Goal: Task Accomplishment & Management: Manage account settings

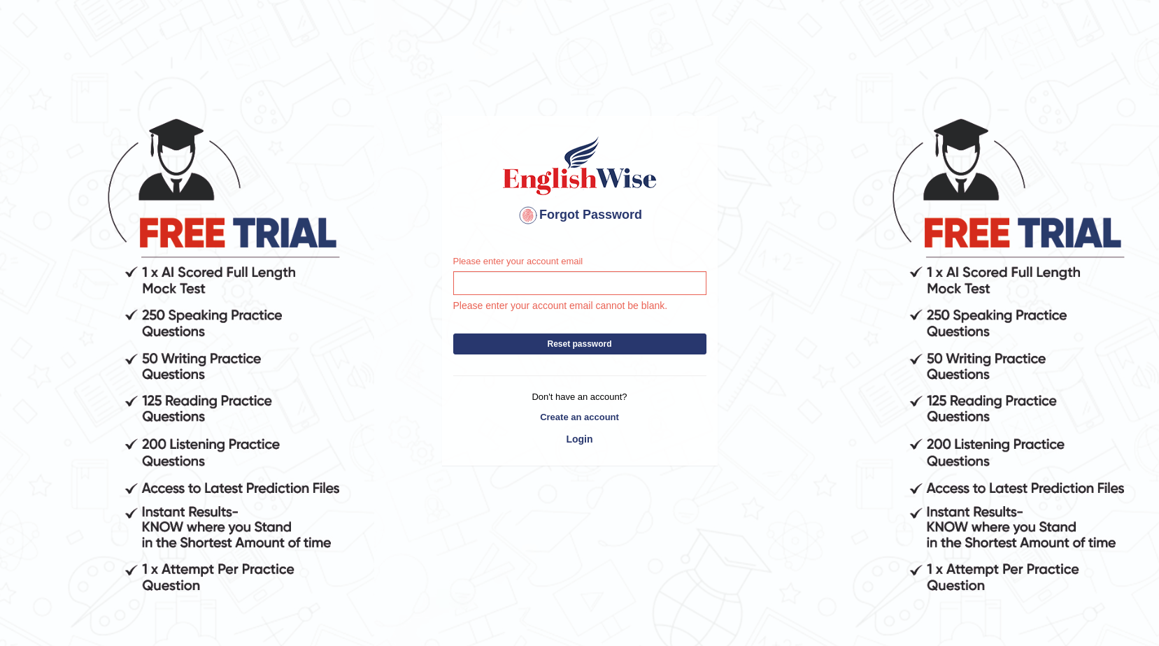
click at [645, 285] on input "Please enter your account email" at bounding box center [579, 283] width 253 height 24
type input "PUUJEE1117"[DOMAIN_NAME]"
click at [631, 339] on button "Reset password" at bounding box center [579, 344] width 253 height 21
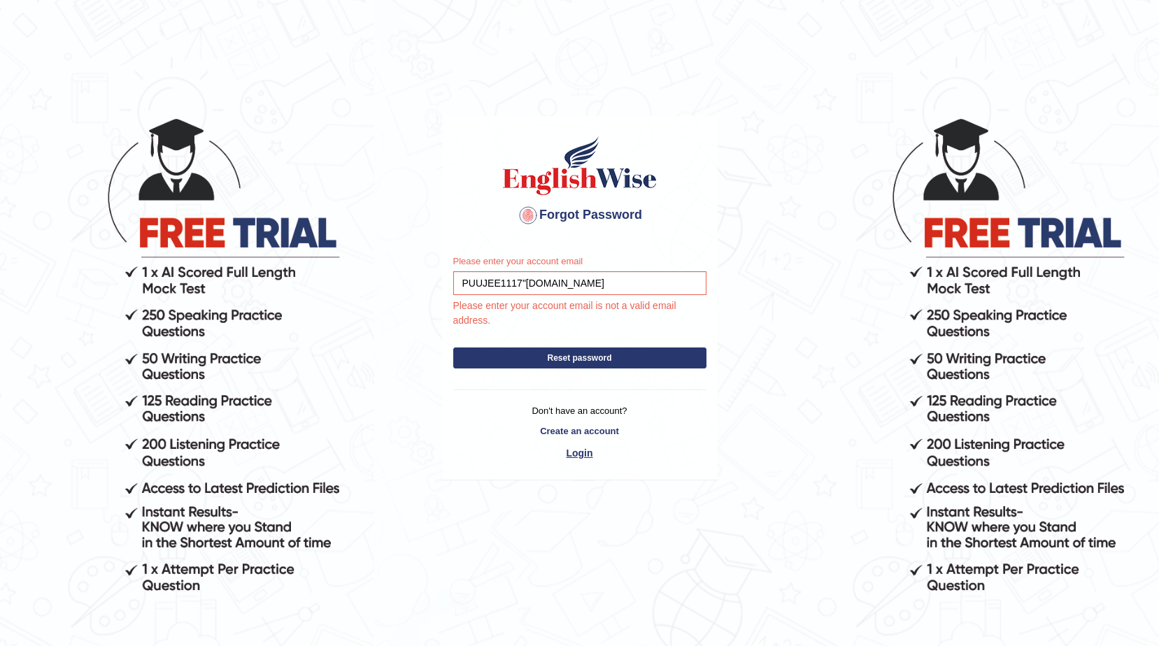
click at [580, 450] on link "Login" at bounding box center [579, 453] width 253 height 24
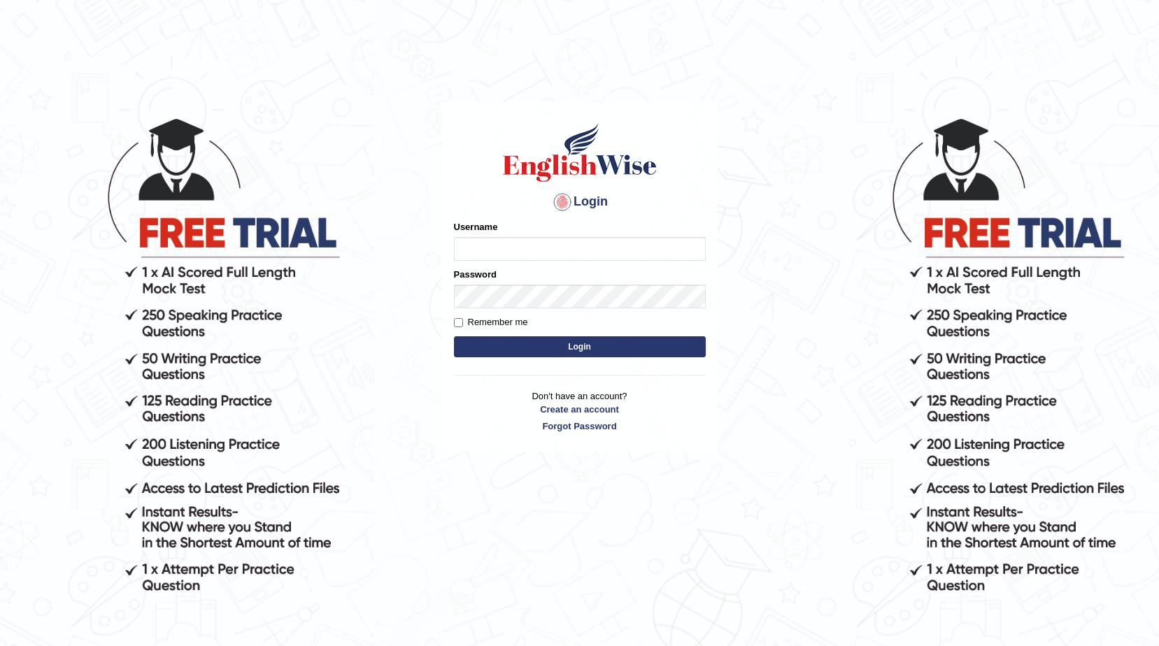
click at [539, 248] on input "Username" at bounding box center [580, 249] width 252 height 24
click at [454, 336] on button "Login" at bounding box center [580, 346] width 252 height 21
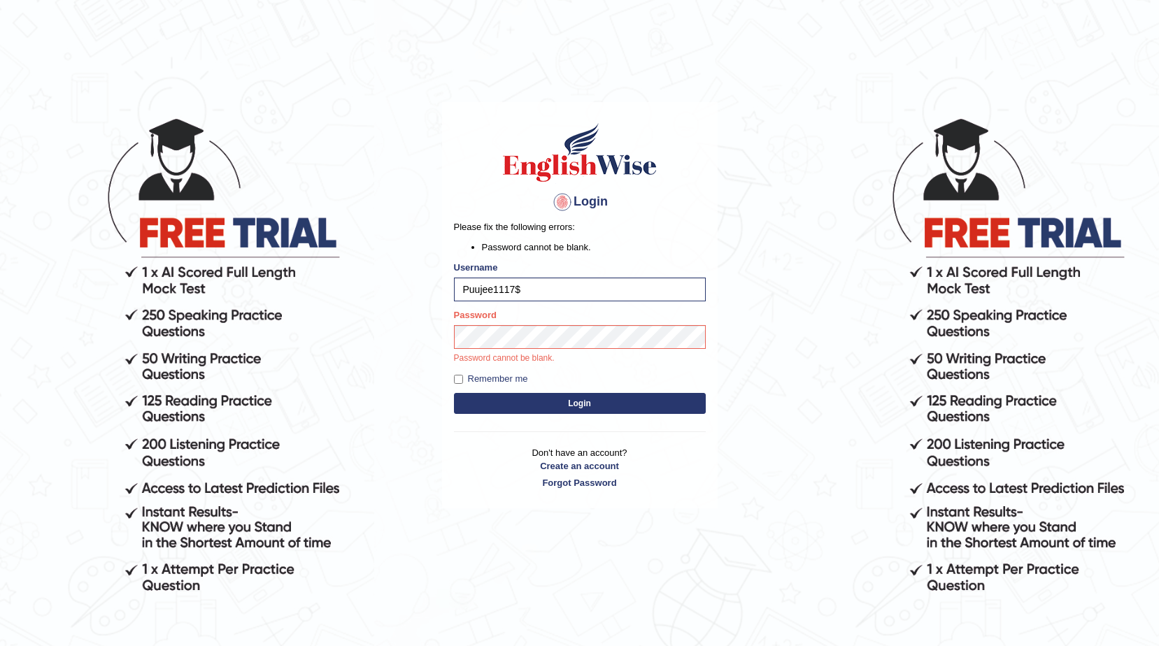
drag, startPoint x: 529, startPoint y: 289, endPoint x: 448, endPoint y: 294, distance: 81.3
click at [448, 294] on div "Login Please fix the following errors: Password cannot be blank. Username Puuje…" at bounding box center [580, 305] width 276 height 406
click at [522, 287] on input "Puujee1117$" at bounding box center [580, 290] width 252 height 24
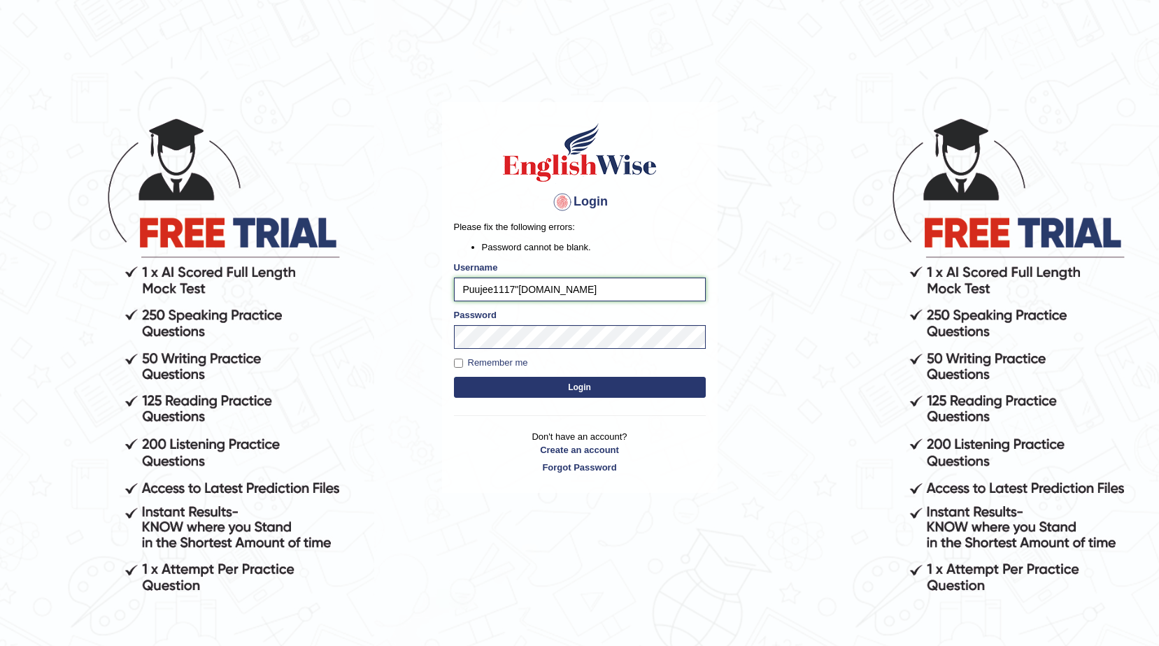
type input "Puujee1117"gmail.com"
click at [562, 390] on button "Login" at bounding box center [580, 387] width 252 height 21
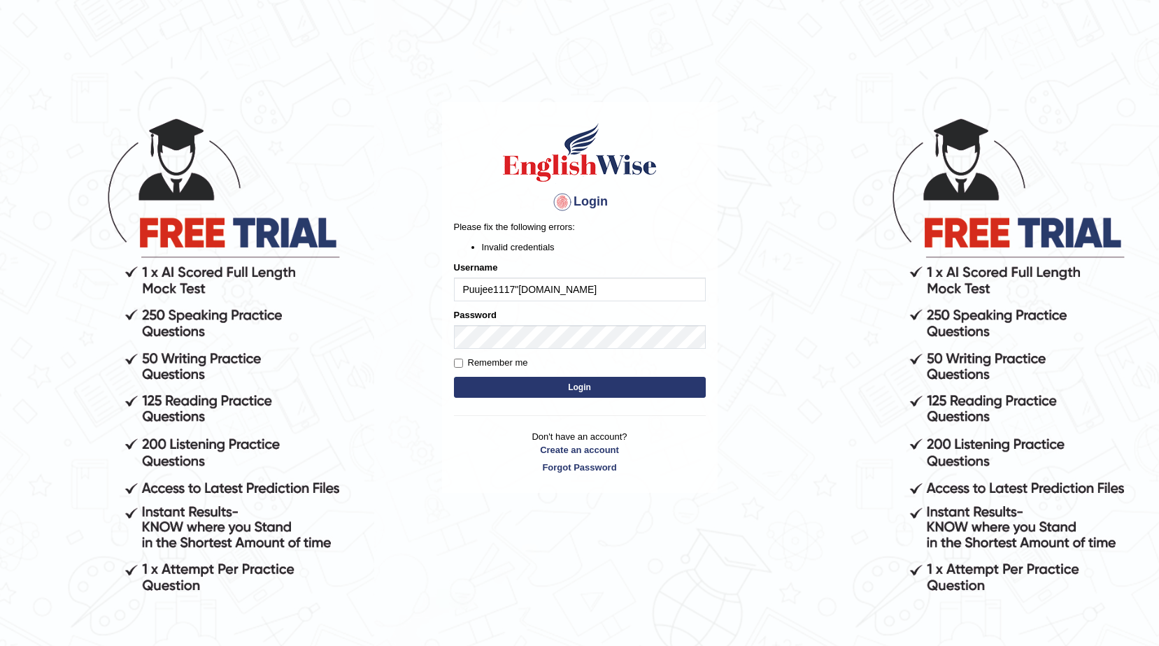
click at [518, 287] on input "Puujee1117"gmail.com" at bounding box center [580, 290] width 252 height 24
